Goal: Check status: Check status

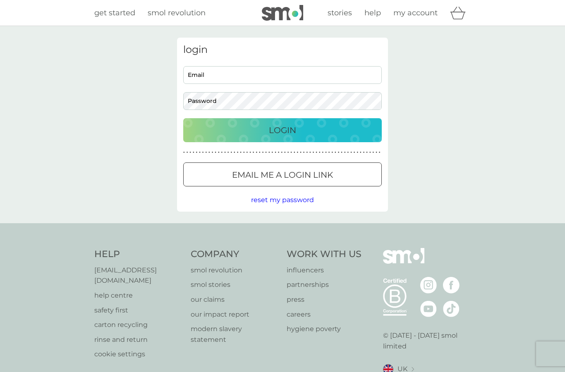
click at [301, 73] on input "Email" at bounding box center [282, 75] width 198 height 18
type input "[EMAIL_ADDRESS][DOMAIN_NAME]"
click at [337, 126] on div "Login" at bounding box center [282, 130] width 182 height 13
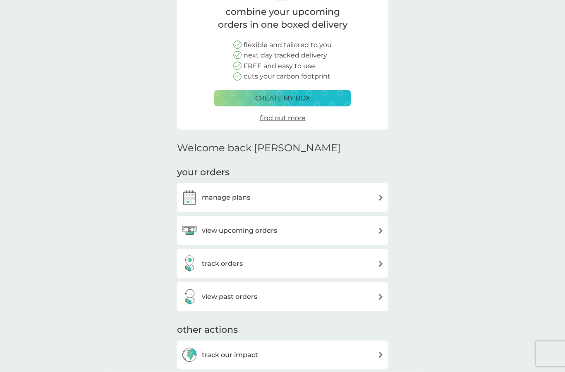
scroll to position [67, 0]
click at [203, 261] on h3 "track orders" at bounding box center [222, 263] width 41 height 11
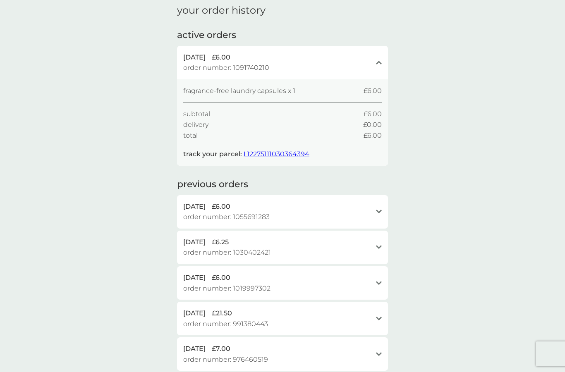
click at [289, 155] on span "L12275111030364394" at bounding box center [277, 154] width 66 height 8
